Goal: Task Accomplishment & Management: Use online tool/utility

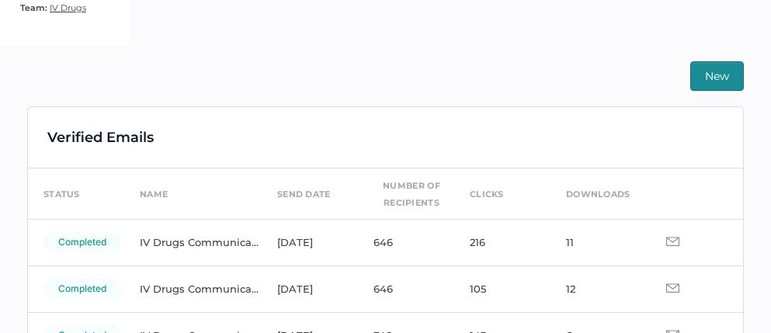
scroll to position [317, 0]
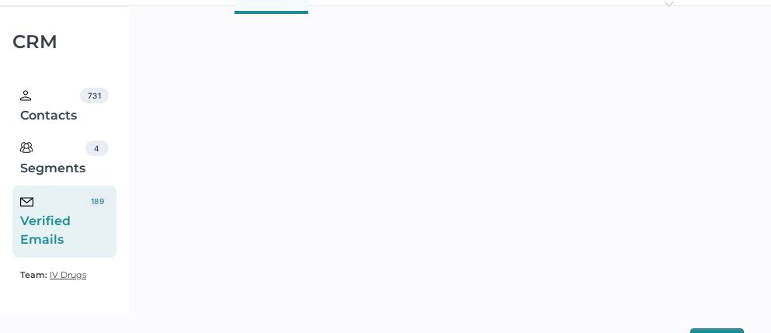
scroll to position [26, 0]
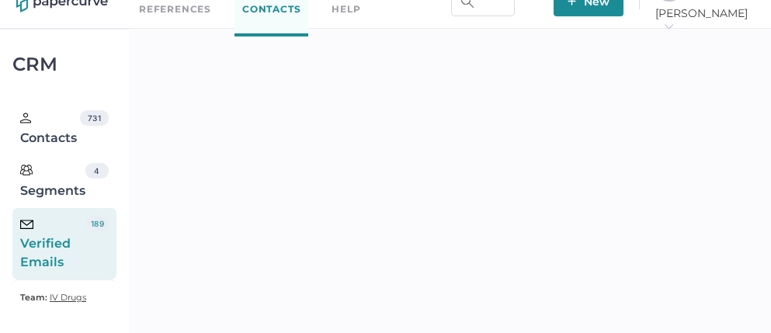
click at [715, 11] on div "J K [PERSON_NAME]" at bounding box center [704, 2] width 99 height 56
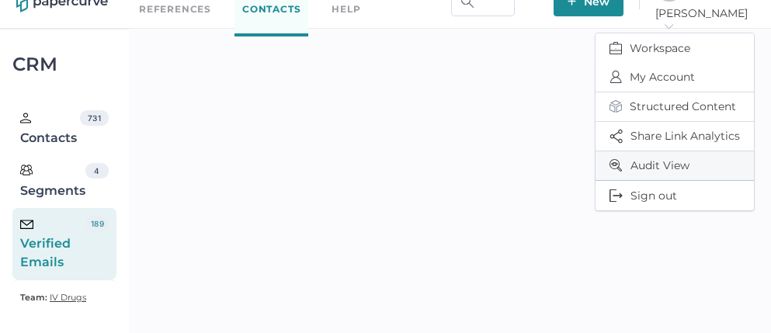
click at [640, 155] on span "Audit View" at bounding box center [675, 165] width 130 height 29
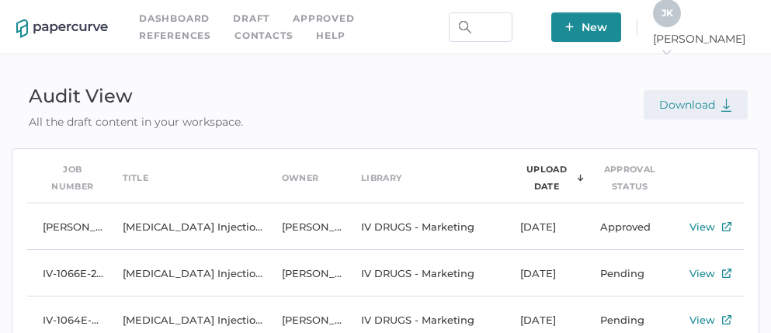
click at [698, 105] on span "Download" at bounding box center [695, 105] width 73 height 14
click at [711, 43] on span "[PERSON_NAME]" at bounding box center [704, 46] width 102 height 28
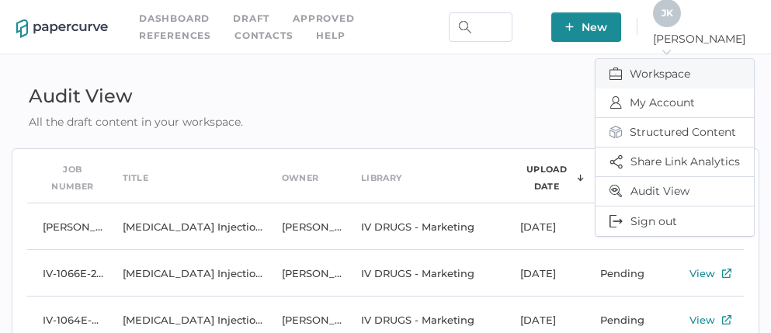
click at [655, 69] on span "Workspace" at bounding box center [675, 74] width 130 height 30
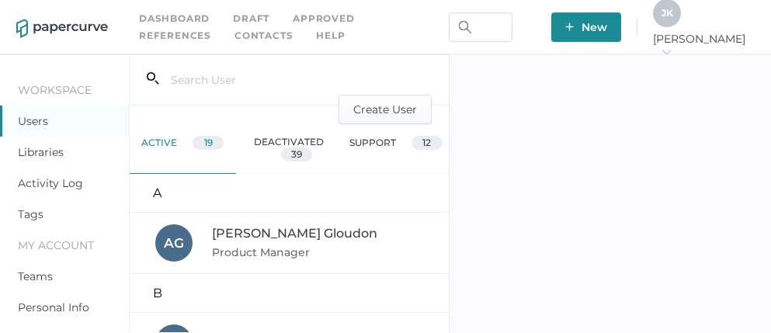
click at [64, 183] on link "Activity Log" at bounding box center [50, 183] width 65 height 14
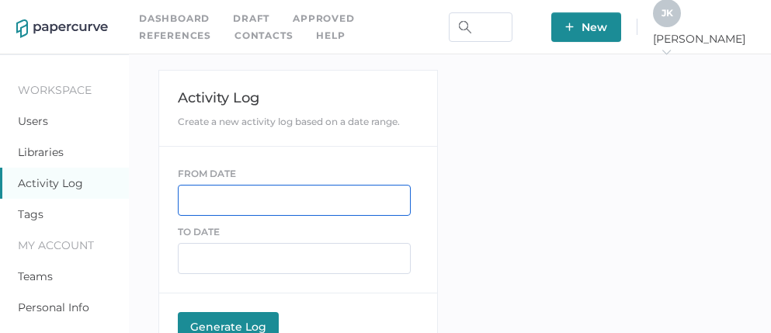
click at [245, 193] on input "text" at bounding box center [294, 200] width 233 height 31
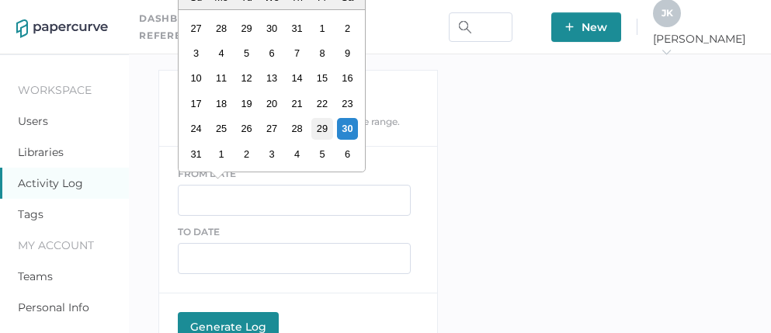
click at [321, 129] on div "29" at bounding box center [321, 128] width 21 height 21
type input "08/29/2025"
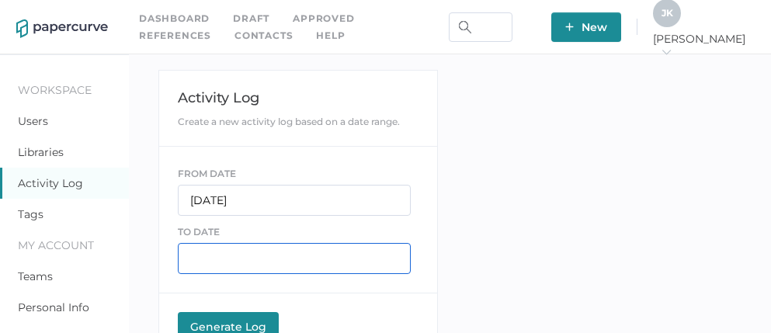
click at [239, 256] on input "text" at bounding box center [294, 258] width 233 height 31
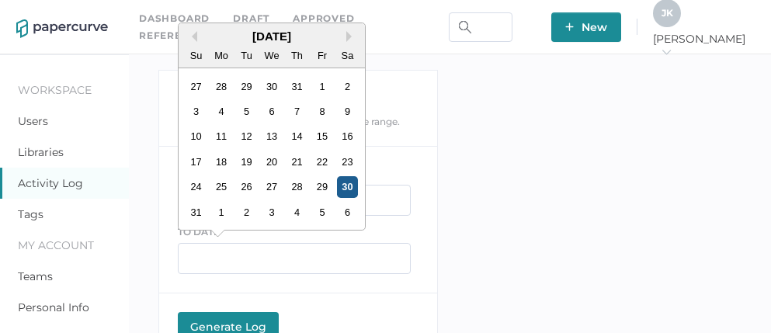
click at [348, 186] on div "30" at bounding box center [346, 186] width 21 height 21
type input "08/30/2025"
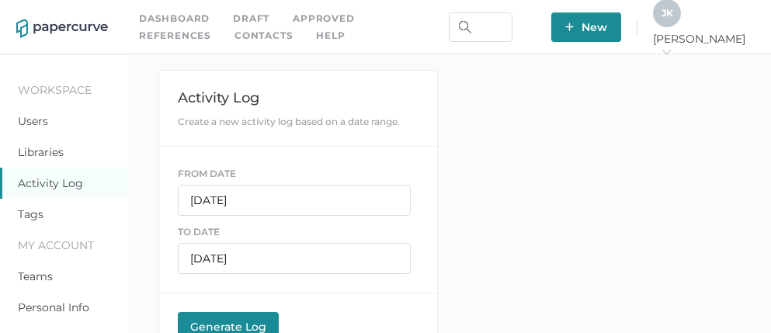
click at [242, 320] on div "Generate Log" at bounding box center [228, 327] width 85 height 14
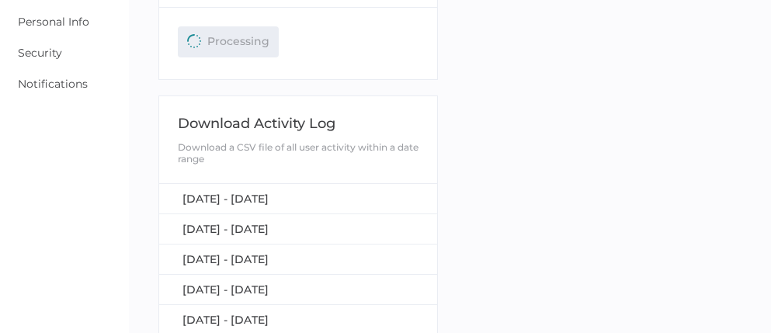
scroll to position [291, 0]
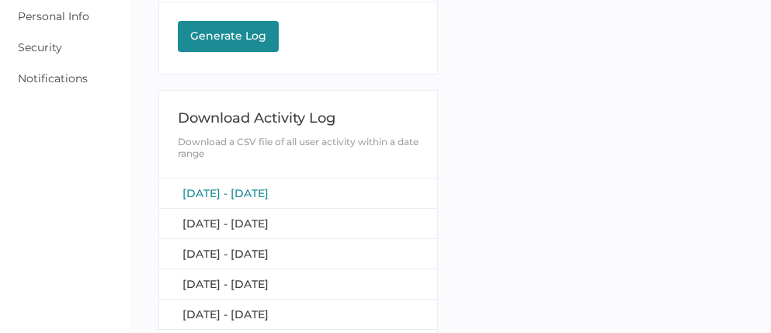
click at [251, 193] on span "August 29, 2025 - August 30, 2025" at bounding box center [226, 193] width 86 height 14
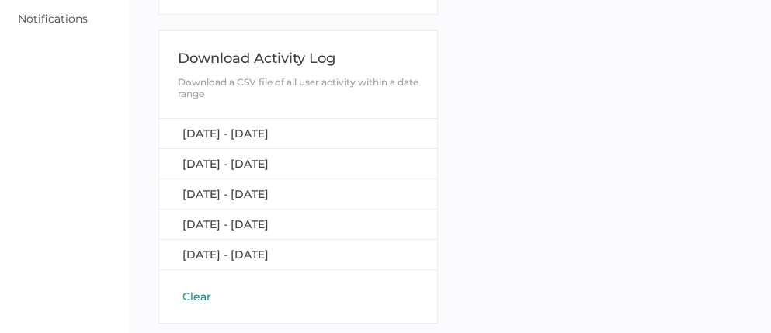
click at [196, 290] on button "Clear" at bounding box center [197, 297] width 38 height 16
